Goal: Task Accomplishment & Management: Use online tool/utility

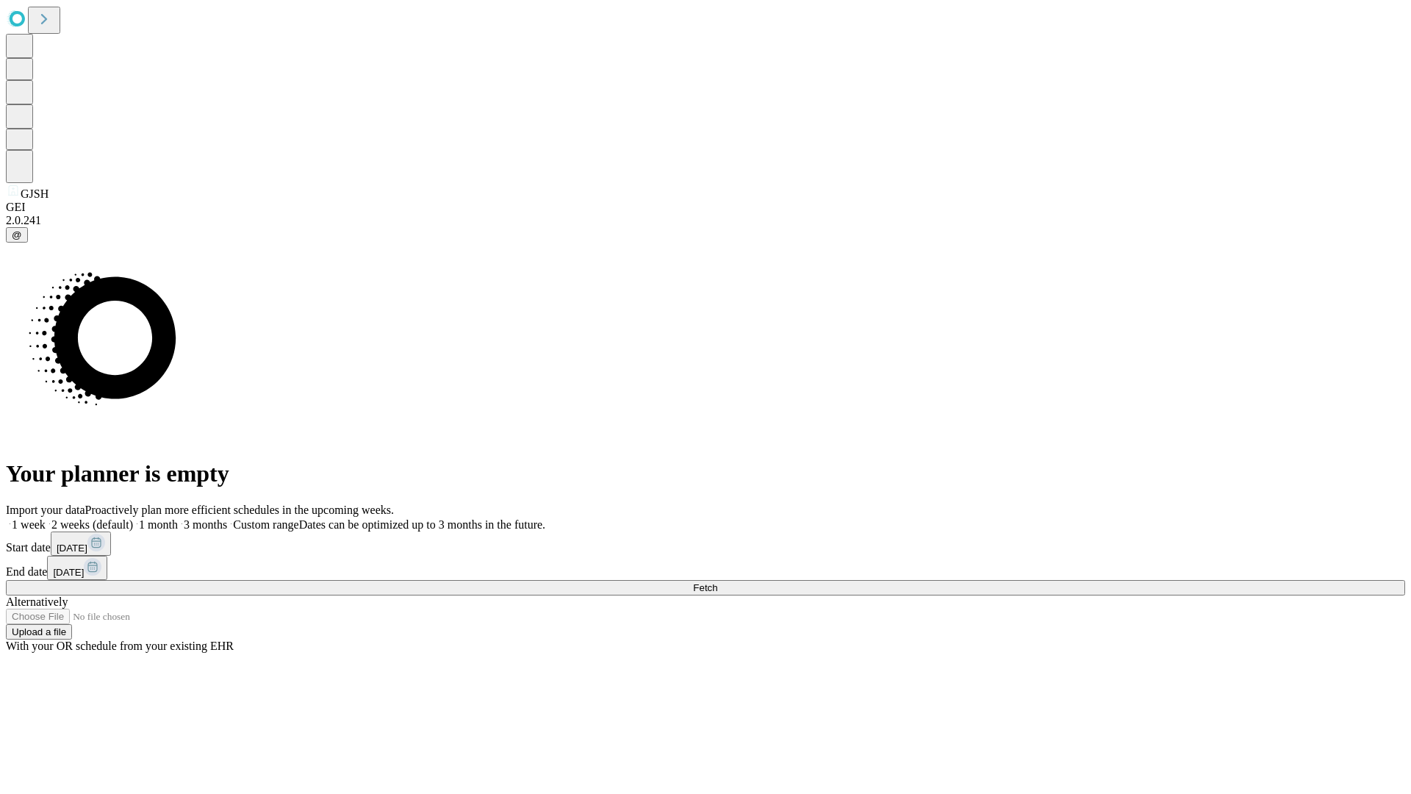
click at [717, 582] on span "Fetch" at bounding box center [705, 587] width 24 height 11
